Goal: Book appointment/travel/reservation

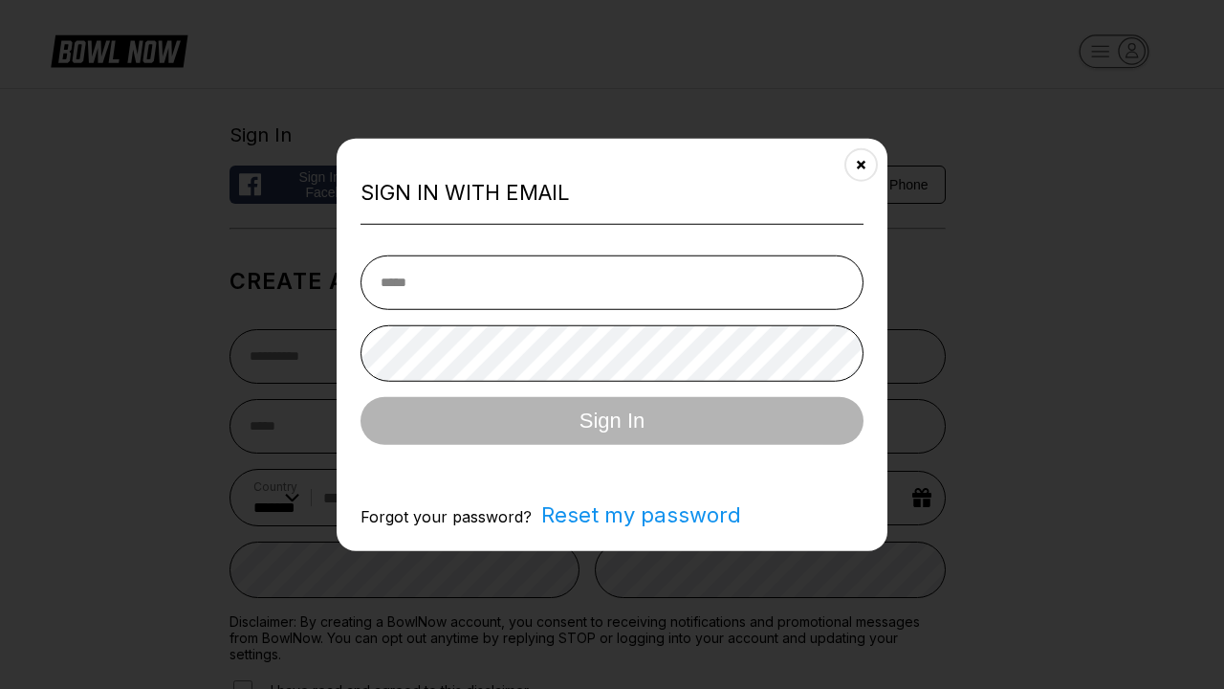
select select "**"
type input "**********"
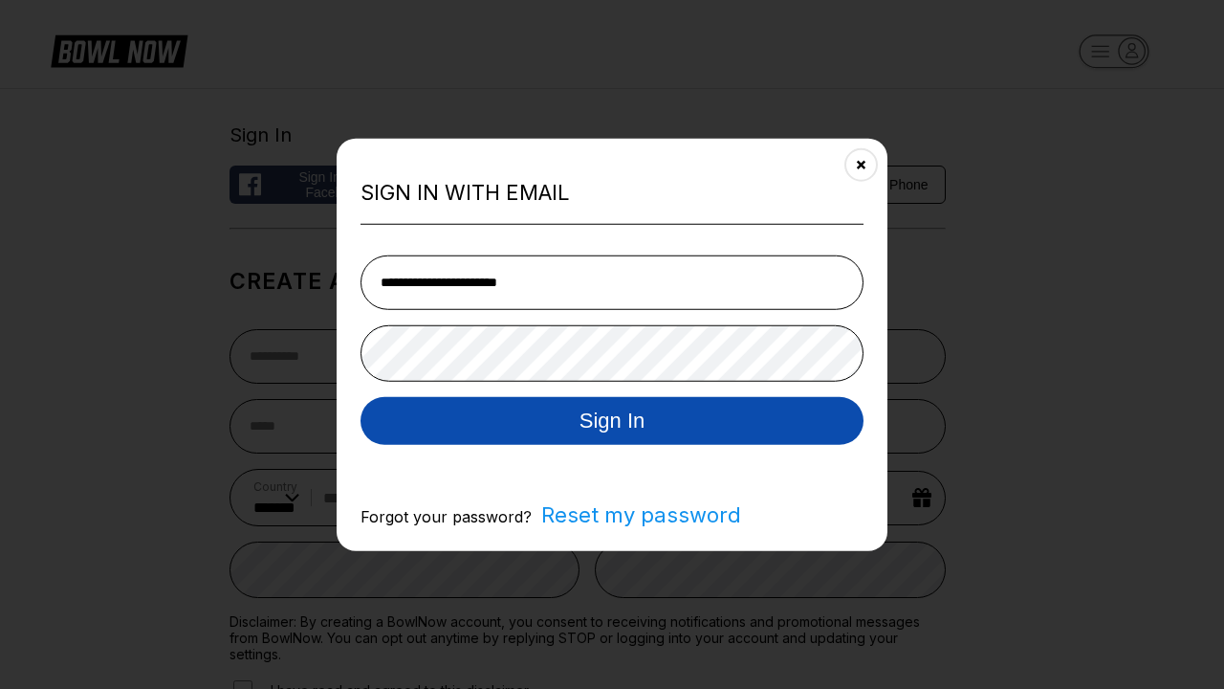
click at [612, 422] on button "Sign In" at bounding box center [612, 420] width 503 height 48
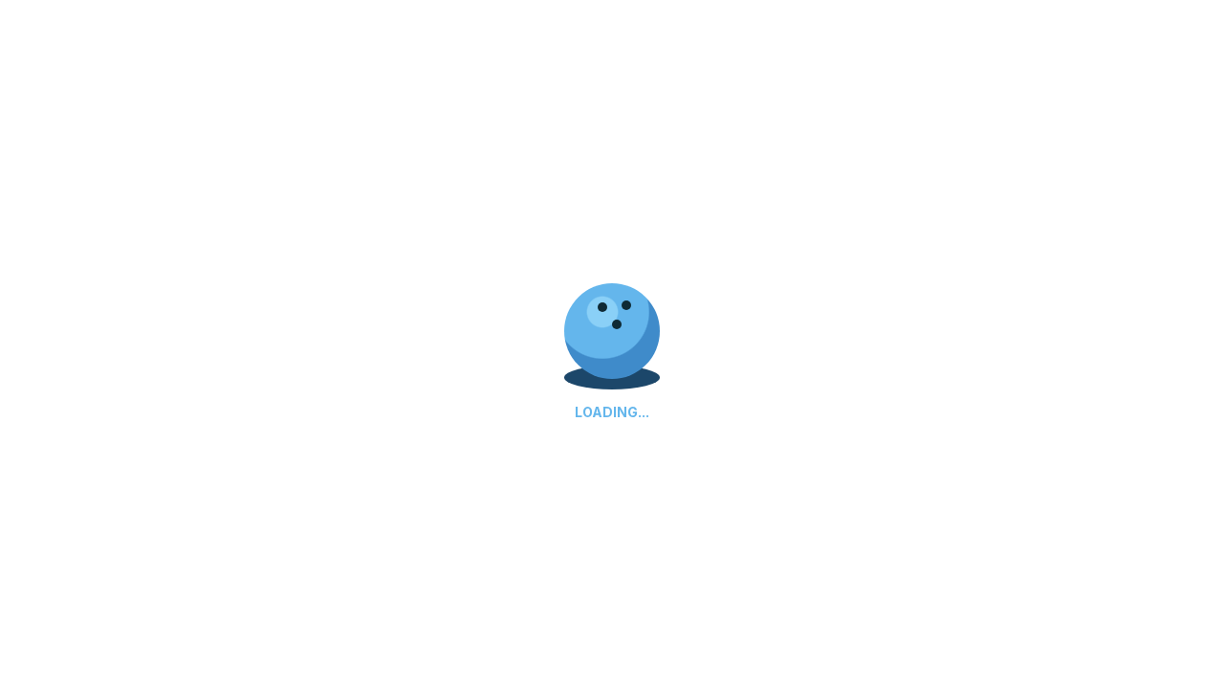
scroll to position [0, 383]
